Goal: Task Accomplishment & Management: Complete application form

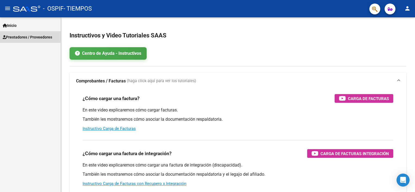
click at [15, 36] on span "Prestadores / Proveedores" at bounding box center [27, 37] width 49 height 6
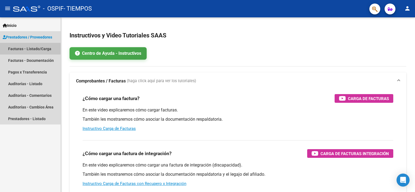
click at [15, 50] on link "Facturas - Listado/Carga" at bounding box center [30, 49] width 61 height 12
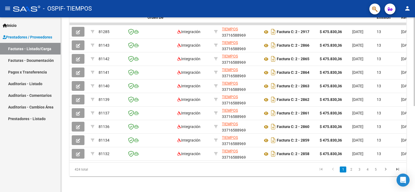
scroll to position [170, 0]
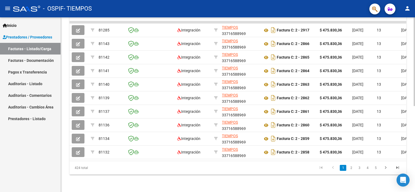
click at [406, 141] on div "Video tutorial PRESTADORES -> Listado de CPBTs Emitidos por Prestadores / Prove…" at bounding box center [239, 21] width 356 height 341
click at [353, 170] on link "2" at bounding box center [351, 168] width 7 height 6
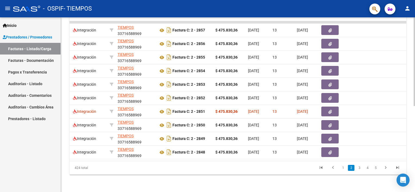
scroll to position [0, 0]
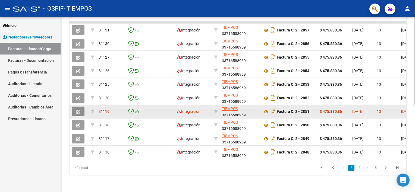
click at [78, 110] on icon "button" at bounding box center [78, 112] width 4 height 4
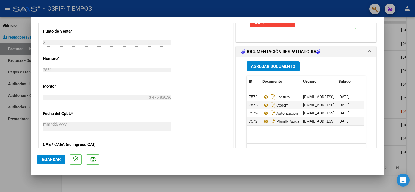
scroll to position [239, 0]
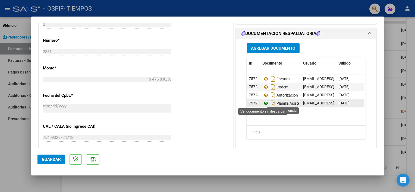
click at [263, 104] on icon at bounding box center [265, 103] width 7 height 7
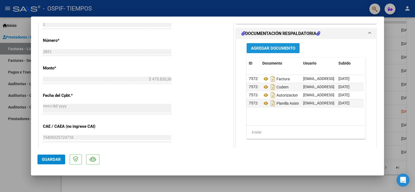
click at [258, 49] on span "Agregar Documento" at bounding box center [273, 48] width 44 height 5
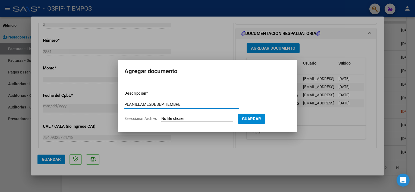
type input "PLANILLAMESDESEPTIEMBRE"
click at [173, 118] on input "Seleccionar Archivo" at bounding box center [197, 119] width 72 height 5
type input "C:\fakepath\BernalZidaneplani09.pdf"
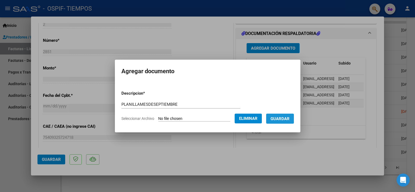
click at [286, 118] on span "Guardar" at bounding box center [280, 119] width 19 height 5
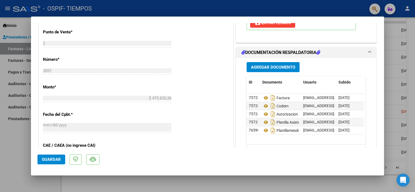
scroll to position [245, 0]
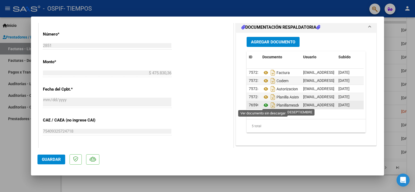
click at [264, 105] on icon at bounding box center [265, 105] width 7 height 7
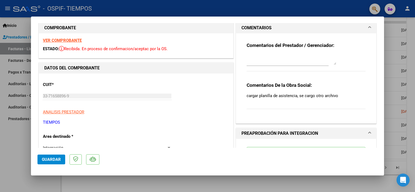
scroll to position [2, 0]
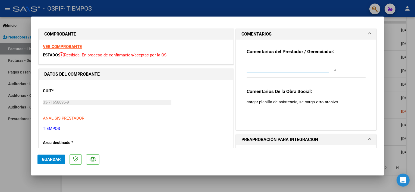
click at [267, 68] on textarea at bounding box center [292, 65] width 90 height 11
type textarea "Se cargo la planilla correspondiente,gracias."
click at [45, 158] on span "Guardar" at bounding box center [51, 159] width 19 height 5
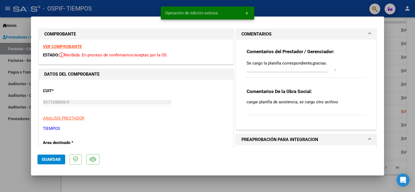
click at [20, 142] on div at bounding box center [207, 96] width 415 height 192
type input "$ 0,00"
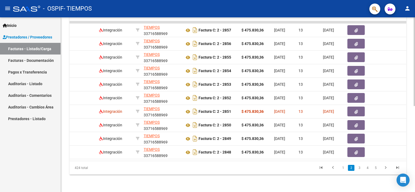
scroll to position [0, 0]
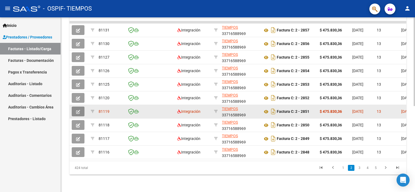
click at [74, 107] on button "button" at bounding box center [78, 112] width 13 height 10
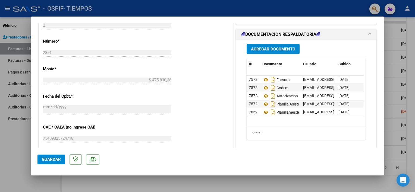
scroll to position [242, 0]
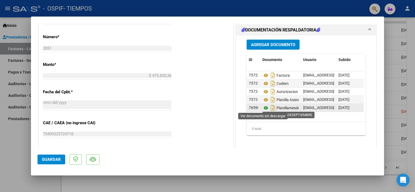
click at [262, 109] on icon at bounding box center [265, 108] width 7 height 7
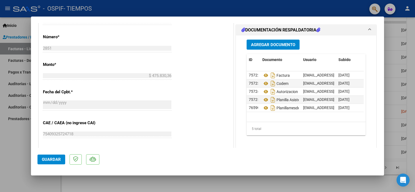
click at [11, 140] on div at bounding box center [207, 96] width 415 height 192
type input "$ 0,00"
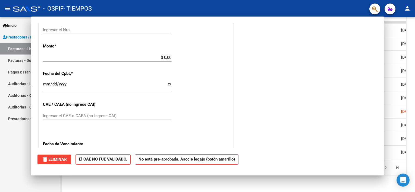
scroll to position [0, 0]
